Goal: Check status: Check status

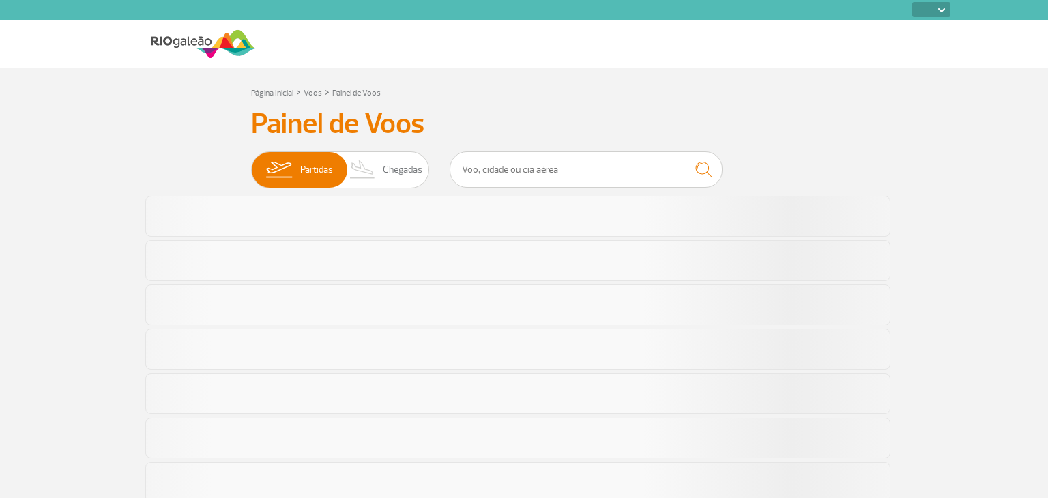
select select
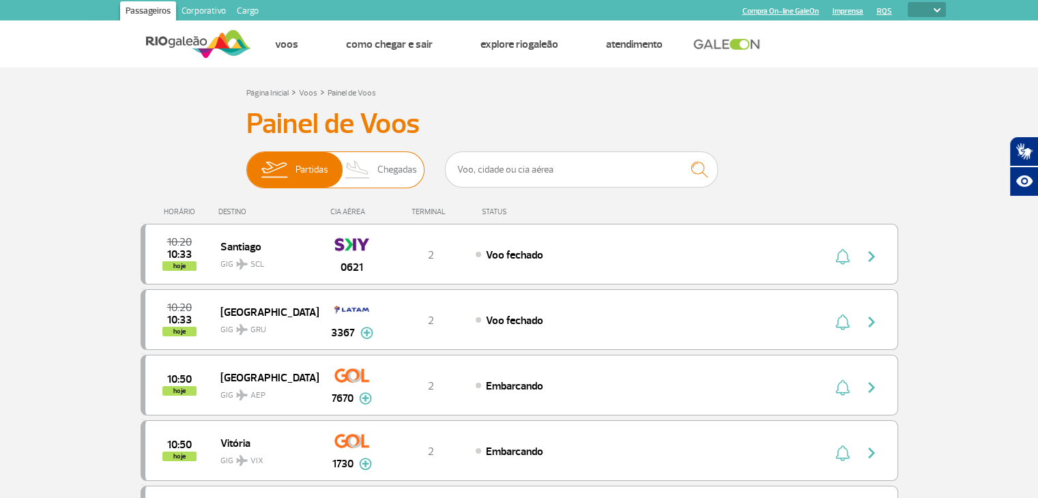
click at [397, 181] on span "Chegadas" at bounding box center [397, 169] width 40 height 35
click at [246, 163] on input "Partidas Chegadas" at bounding box center [246, 163] width 0 height 0
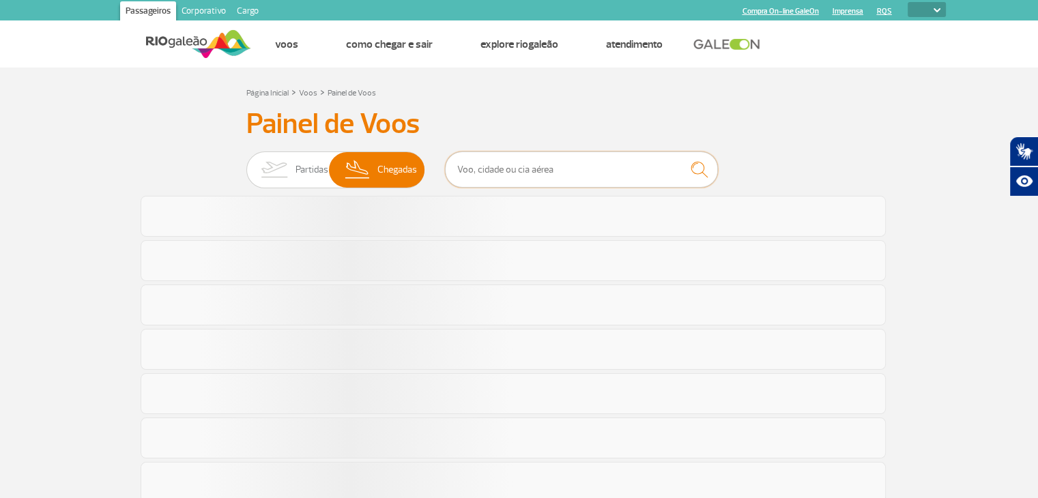
click at [482, 173] on input "text" at bounding box center [581, 169] width 273 height 36
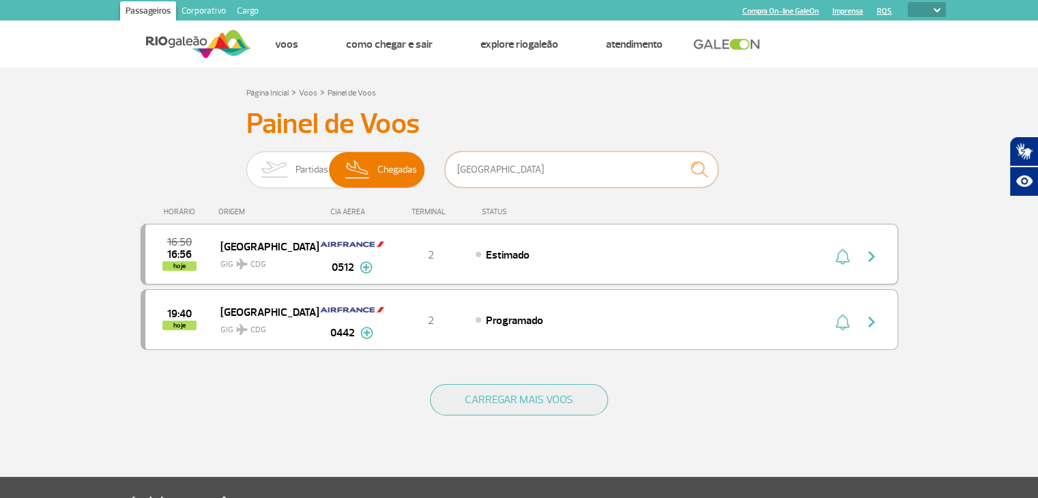
type input "[GEOGRAPHIC_DATA]"
click at [660, 247] on div "Estimado" at bounding box center [625, 254] width 301 height 15
